Goal: Task Accomplishment & Management: Complete application form

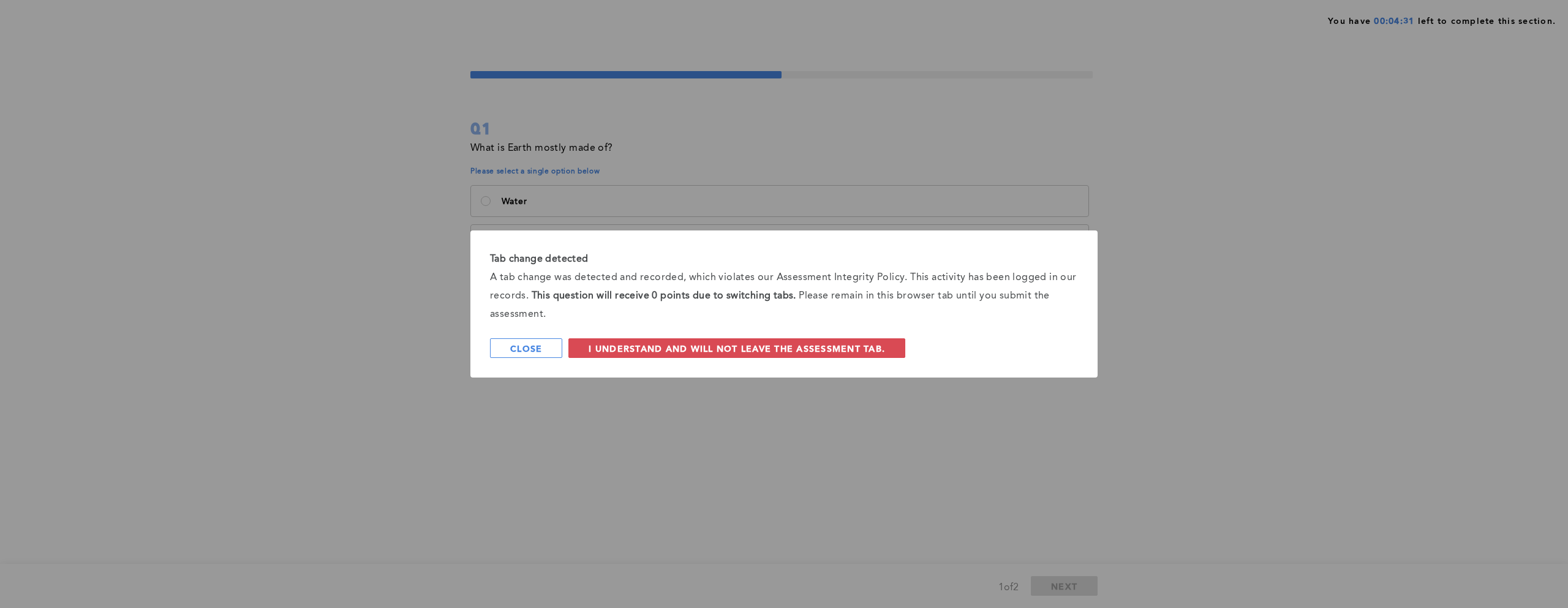
click at [796, 361] on div "Tab change detected A tab change was detected and recorded, which violates our …" at bounding box center [784, 304] width 627 height 147
click at [800, 355] on button "I understand and will not leave the assessment tab." at bounding box center [737, 347] width 337 height 19
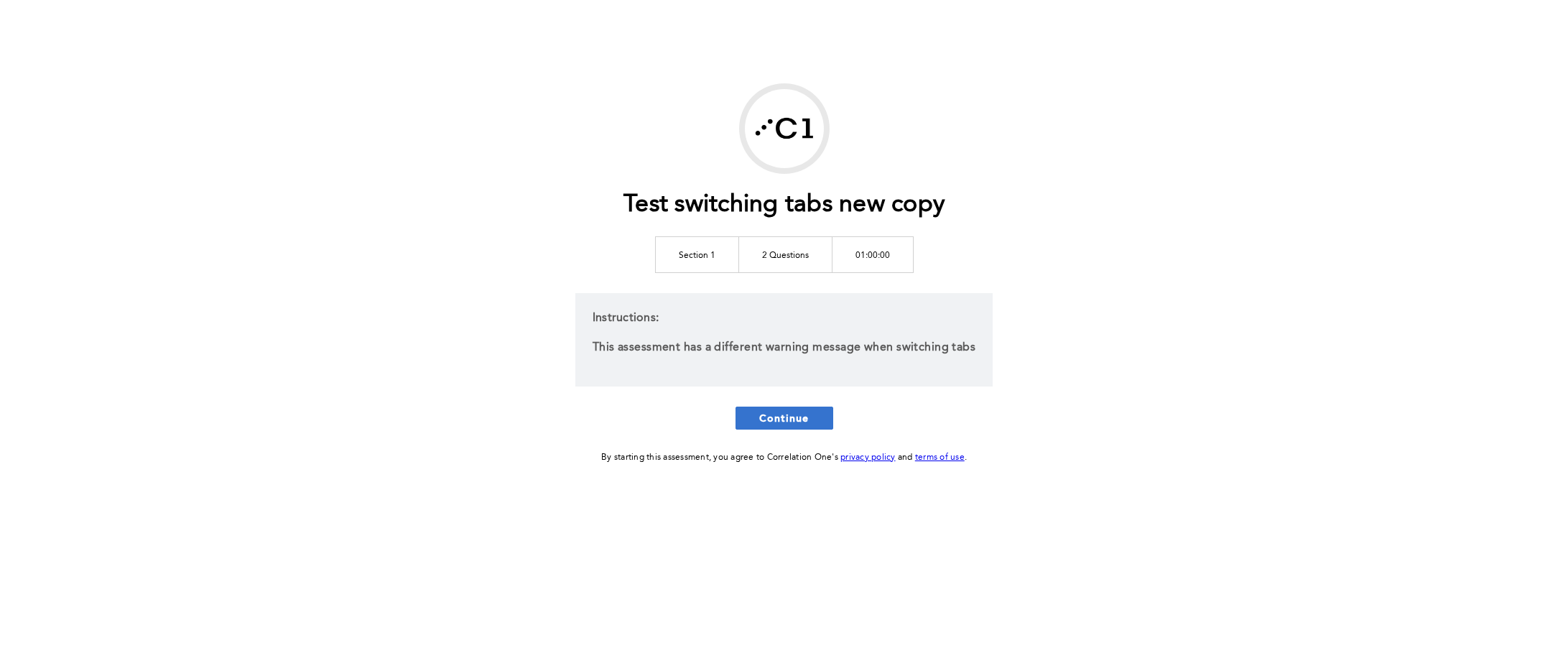
click at [792, 417] on span "Continue" at bounding box center [784, 417] width 50 height 13
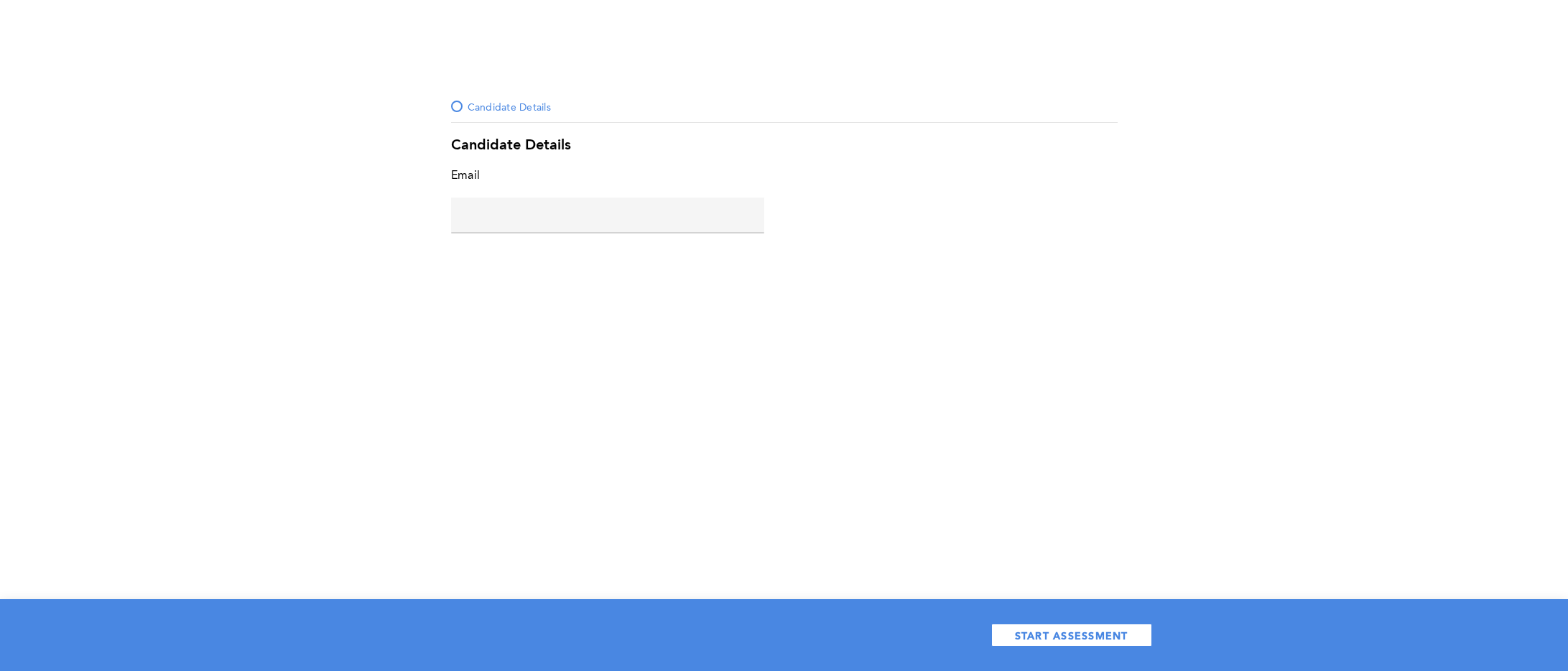
click at [580, 220] on input "text" at bounding box center [607, 215] width 313 height 34
type input "h@[DOMAIN_NAME]"
click at [1023, 416] on div "Candidate Details Candidate Details Email [EMAIL_ADDRESS][DOMAIN_NAME] error pl…" at bounding box center [784, 335] width 1568 height 671
click at [1118, 637] on span "START ASSESSMENT" at bounding box center [1071, 634] width 113 height 13
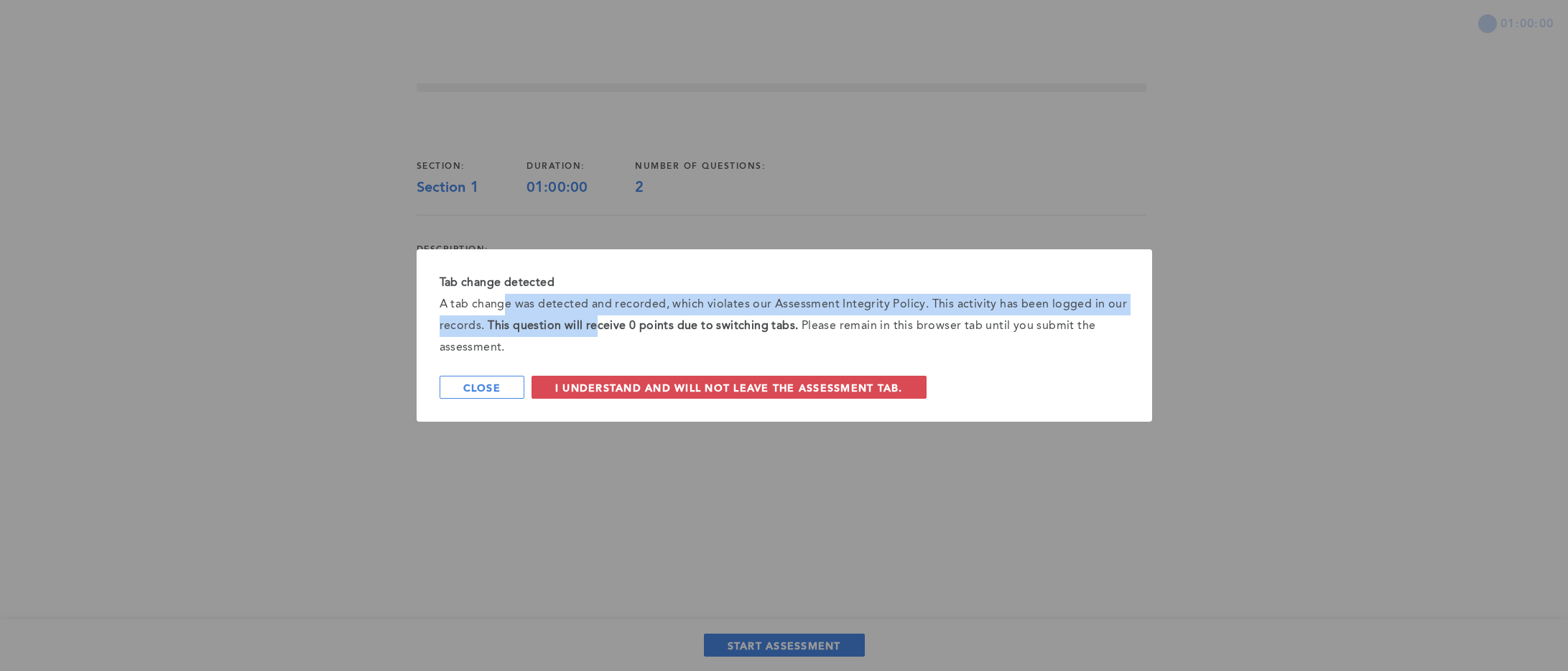
drag, startPoint x: 505, startPoint y: 307, endPoint x: 595, endPoint y: 327, distance: 92.2
click at [595, 327] on div "A tab change was detected and recorded, which violates our Assessment Integrity…" at bounding box center [784, 326] width 690 height 65
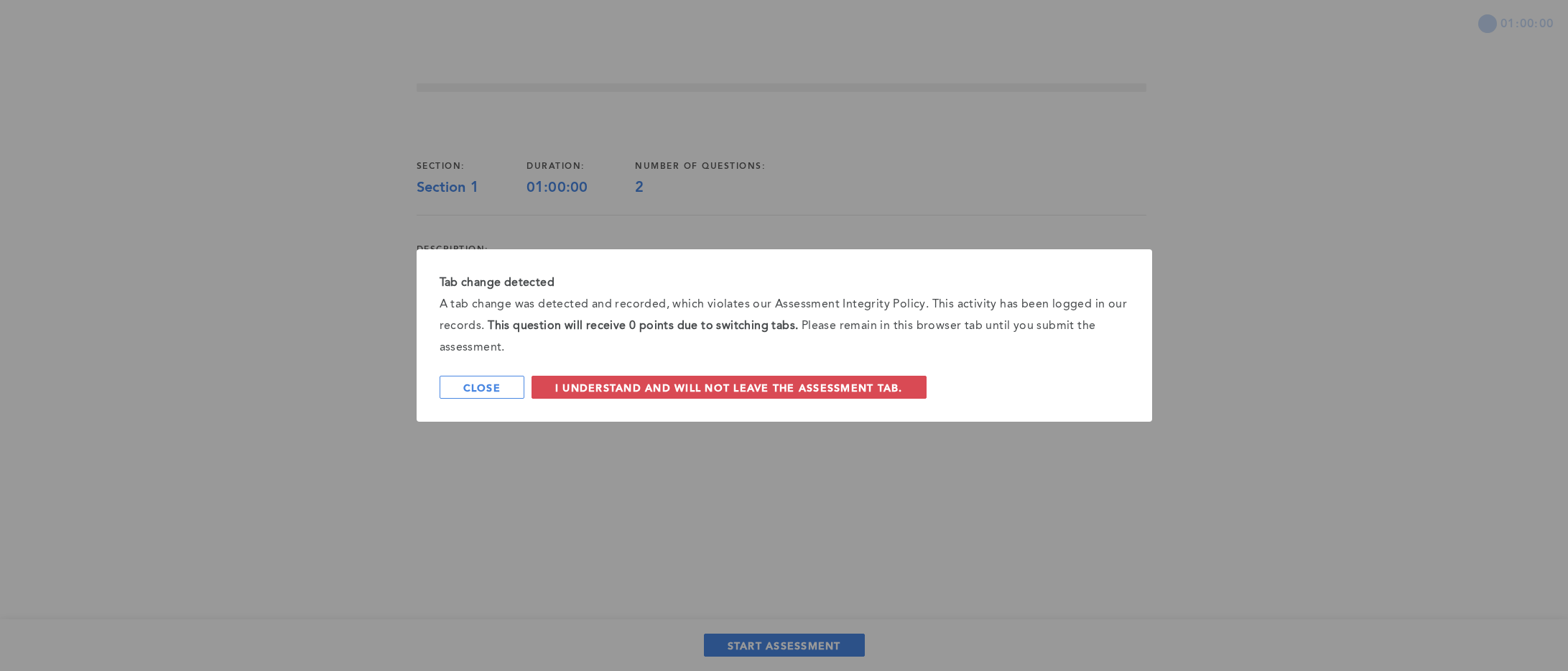
click at [614, 331] on strong "This question will receive 0 points due to switching tabs." at bounding box center [642, 326] width 310 height 12
click at [740, 398] on button "I understand and will not leave the assessment tab." at bounding box center [729, 387] width 395 height 23
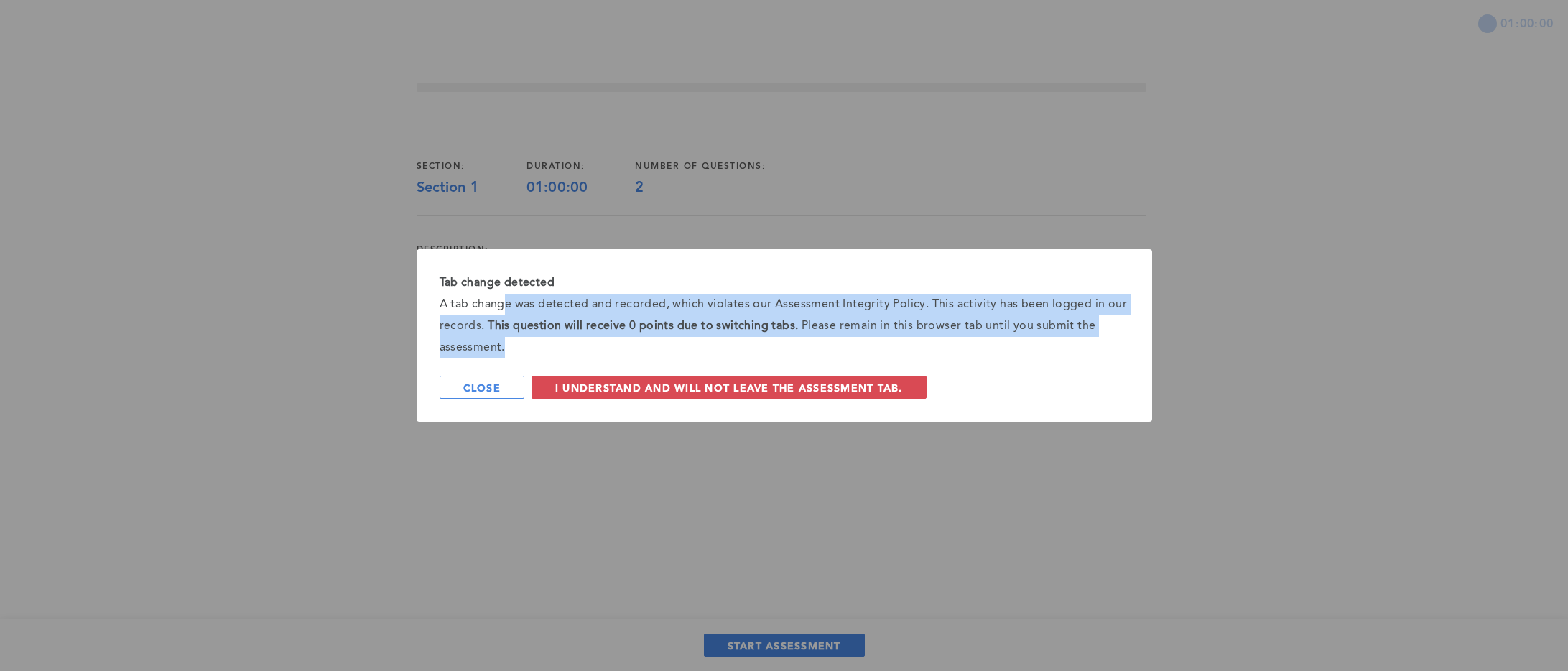
drag, startPoint x: 508, startPoint y: 300, endPoint x: 720, endPoint y: 348, distance: 217.4
click at [720, 348] on div "A tab change was detected and recorded, which violates our Assessment Integrity…" at bounding box center [784, 326] width 690 height 65
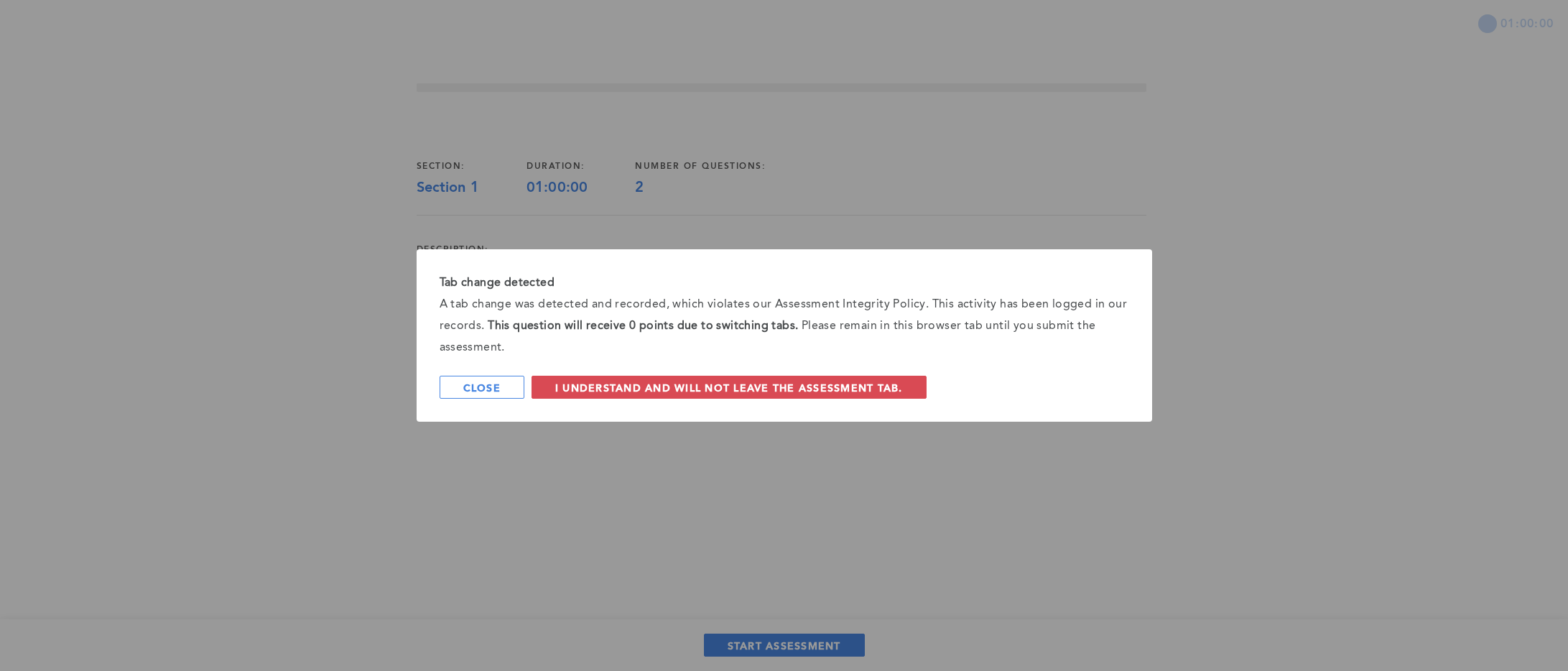
click at [724, 348] on div "A tab change was detected and recorded, which violates our Assessment Integrity…" at bounding box center [784, 326] width 690 height 65
click at [505, 387] on button "Close" at bounding box center [482, 387] width 84 height 23
